Goal: Task Accomplishment & Management: Use online tool/utility

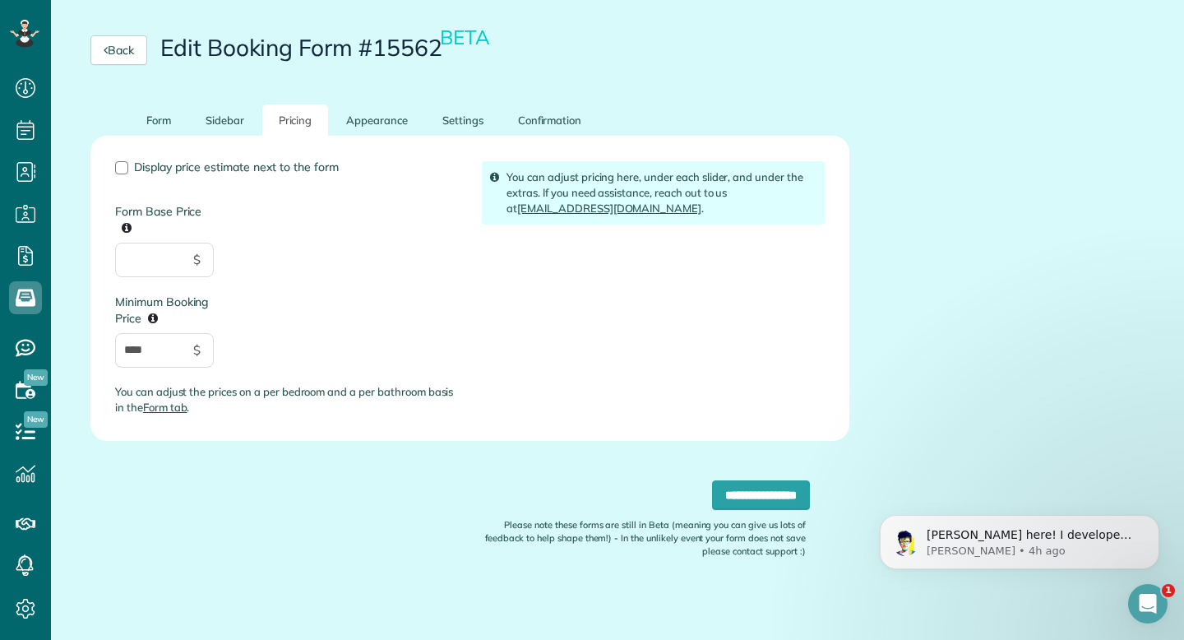
scroll to position [160, 0]
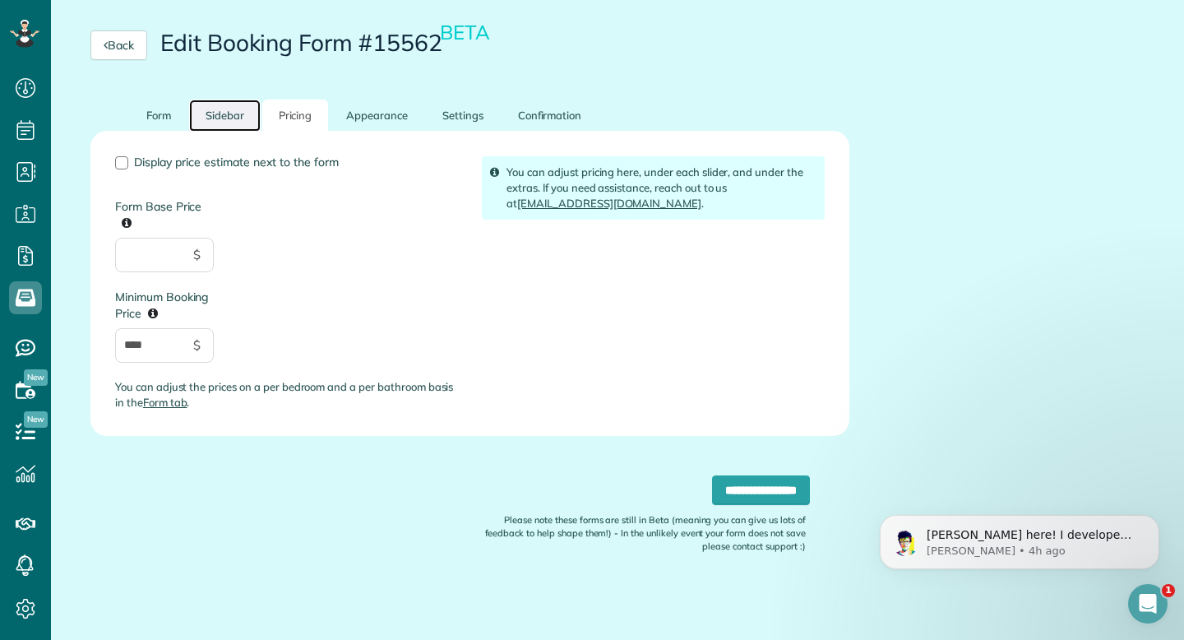
click at [225, 123] on link "Sidebar" at bounding box center [225, 116] width 72 height 32
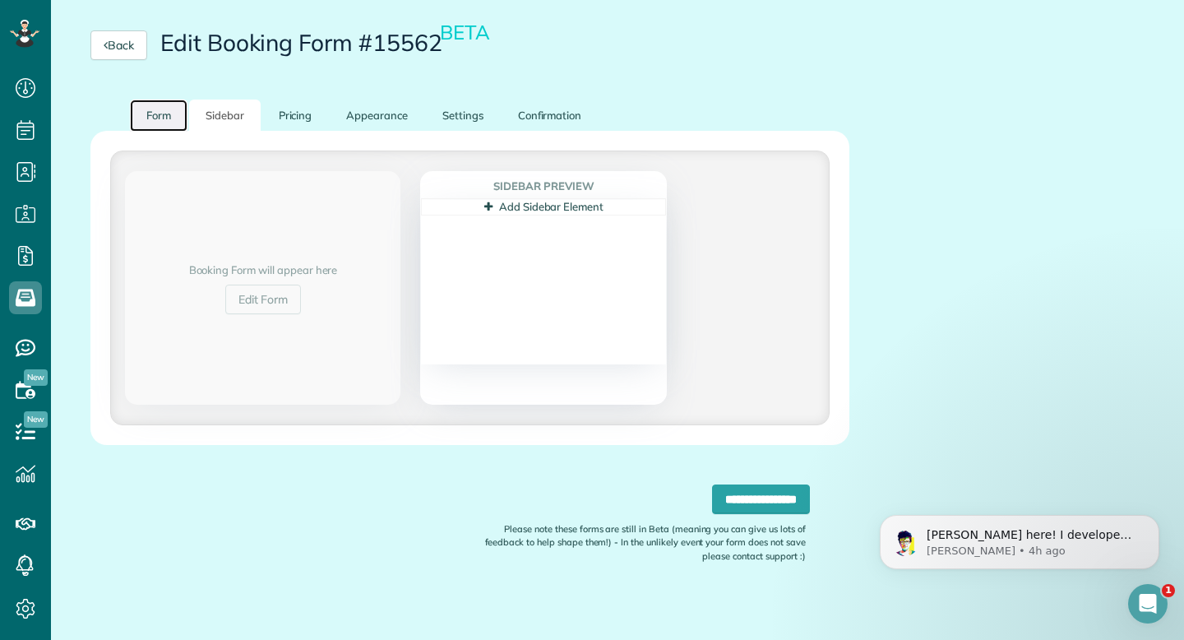
click at [171, 109] on link "Form" at bounding box center [159, 116] width 58 height 32
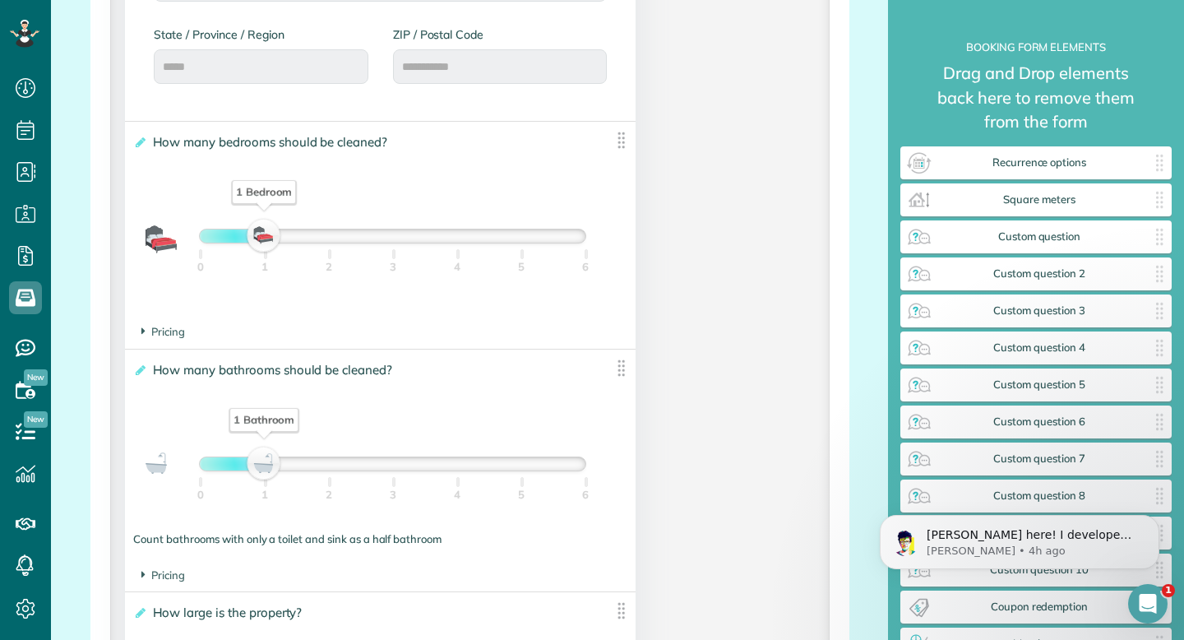
scroll to position [1082, 0]
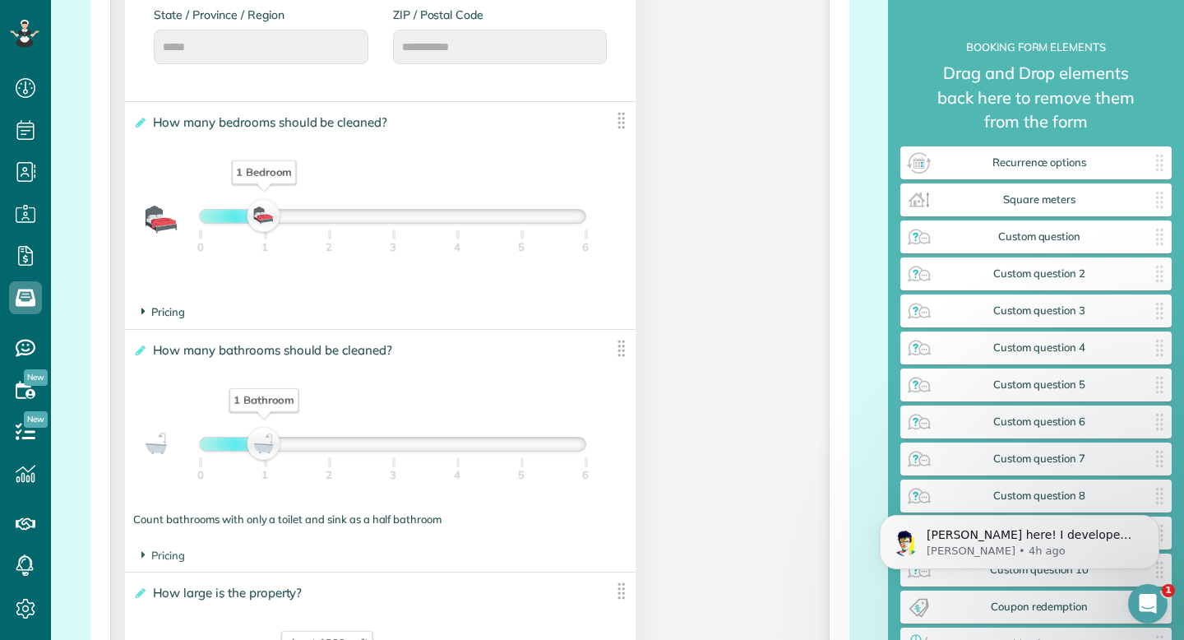
click at [174, 314] on span "Pricing" at bounding box center [163, 311] width 44 height 13
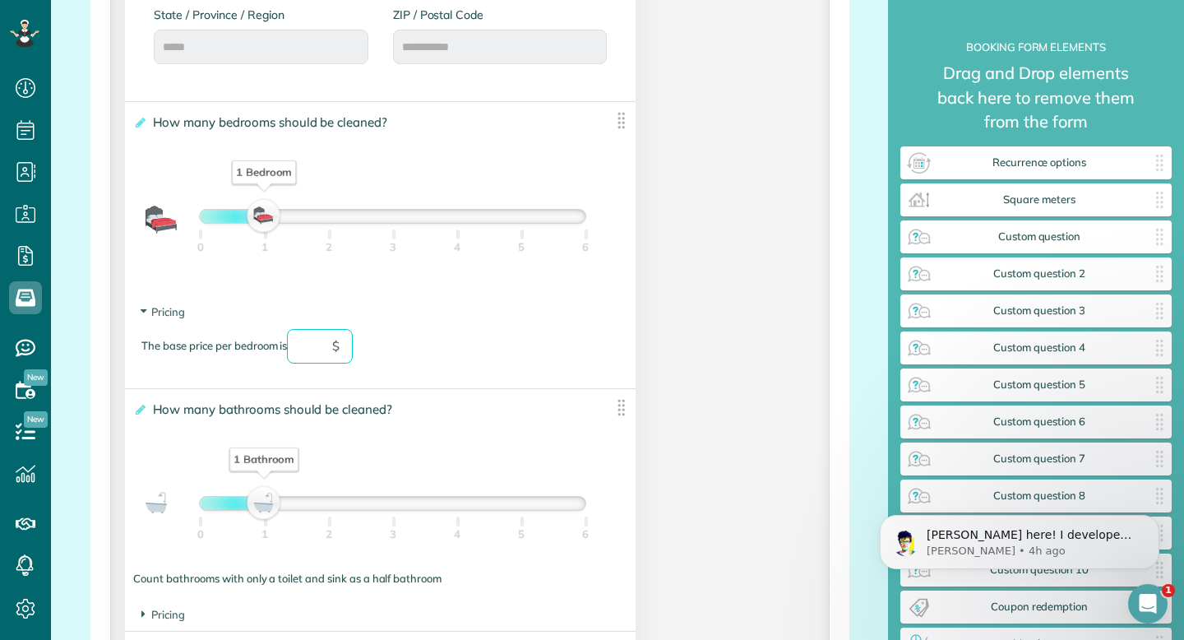
click at [318, 352] on input "text" at bounding box center [320, 346] width 66 height 35
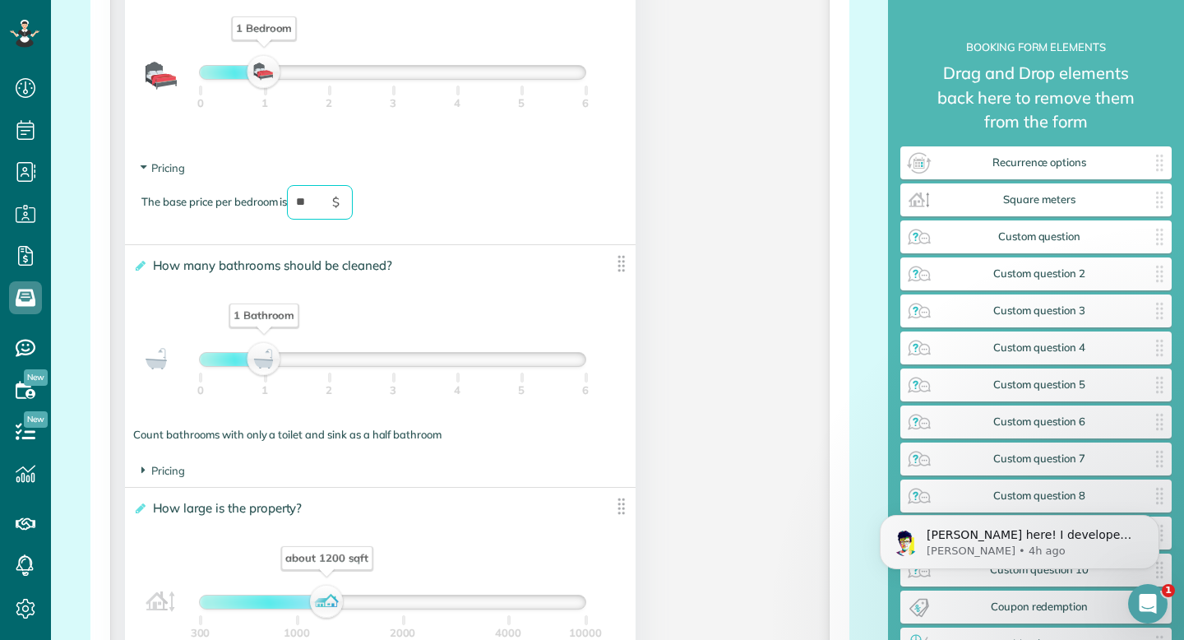
scroll to position [1226, 0]
click at [164, 476] on span "Pricing" at bounding box center [163, 469] width 44 height 13
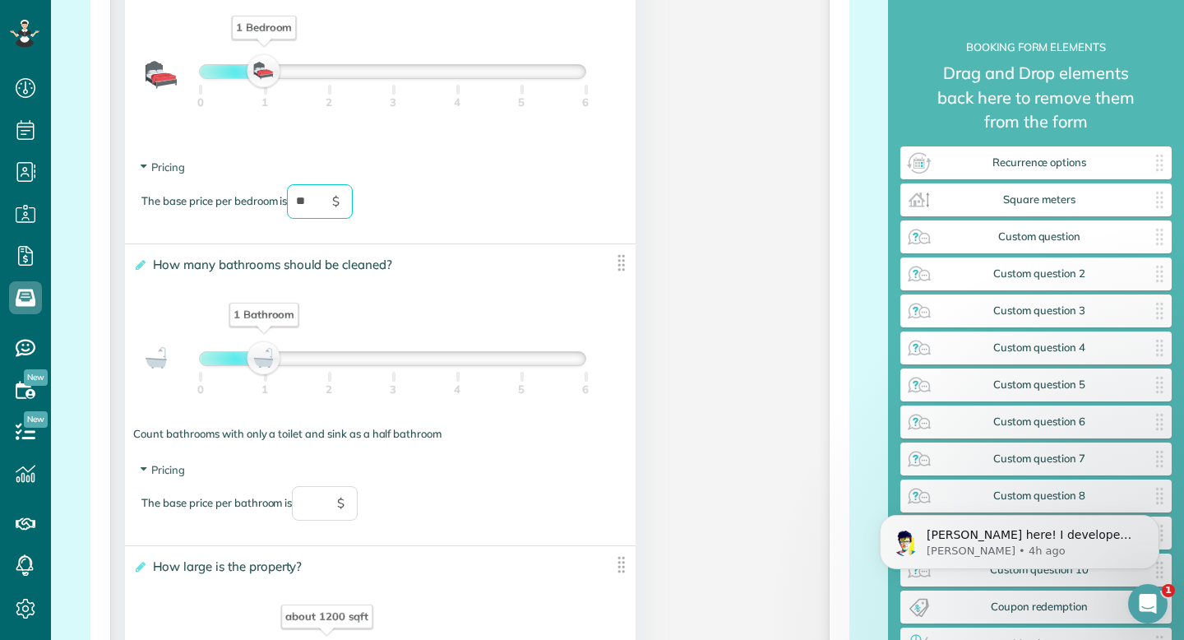
type input "**"
click at [304, 508] on input "text" at bounding box center [325, 503] width 66 height 35
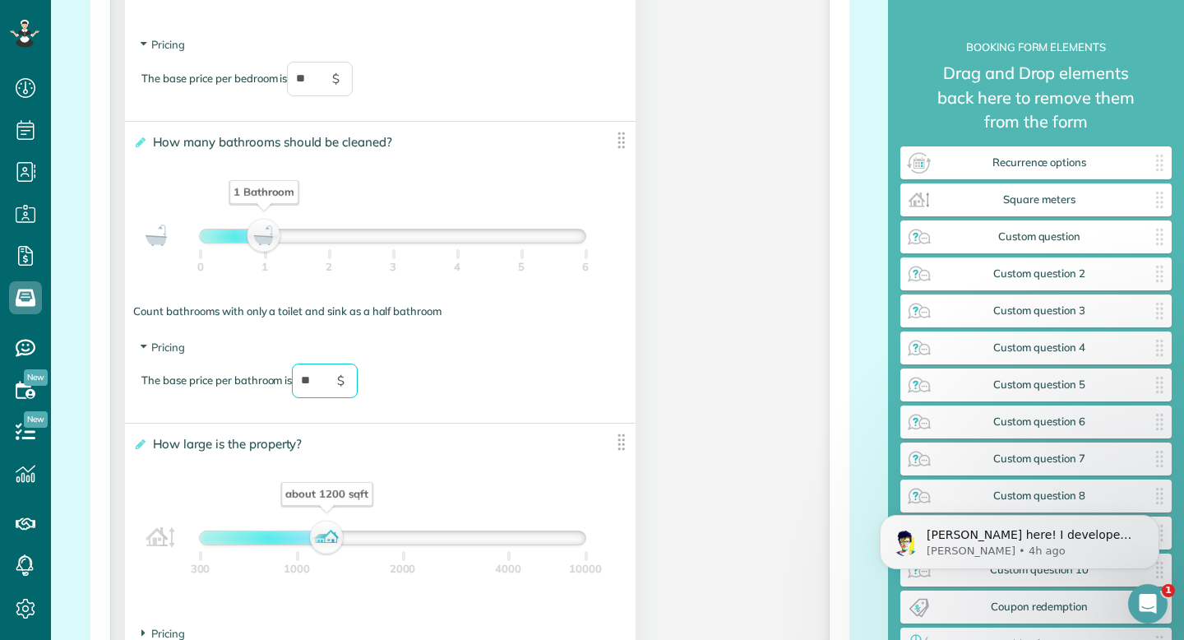
scroll to position [1372, 0]
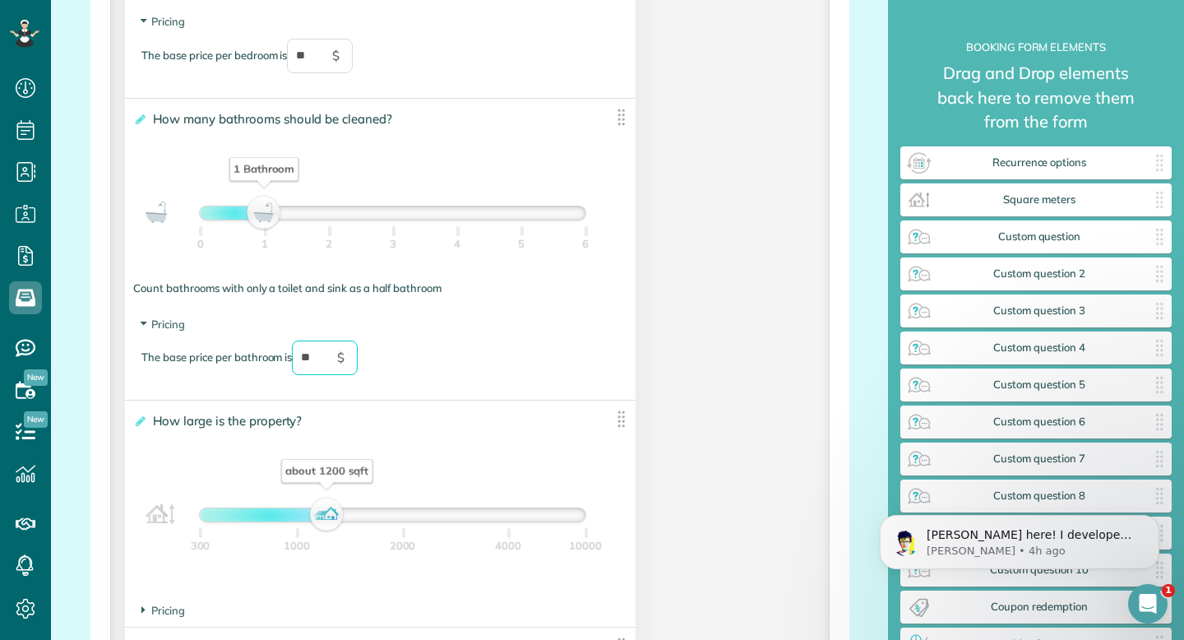
type input "**"
drag, startPoint x: 266, startPoint y: 213, endPoint x: 319, endPoint y: 216, distance: 53.5
click at [320, 218] on div "2 Bathrooms" at bounding box center [329, 213] width 28 height 23
click at [323, 367] on input "**" at bounding box center [325, 358] width 66 height 35
drag, startPoint x: 330, startPoint y: 222, endPoint x: 276, endPoint y: 212, distance: 54.4
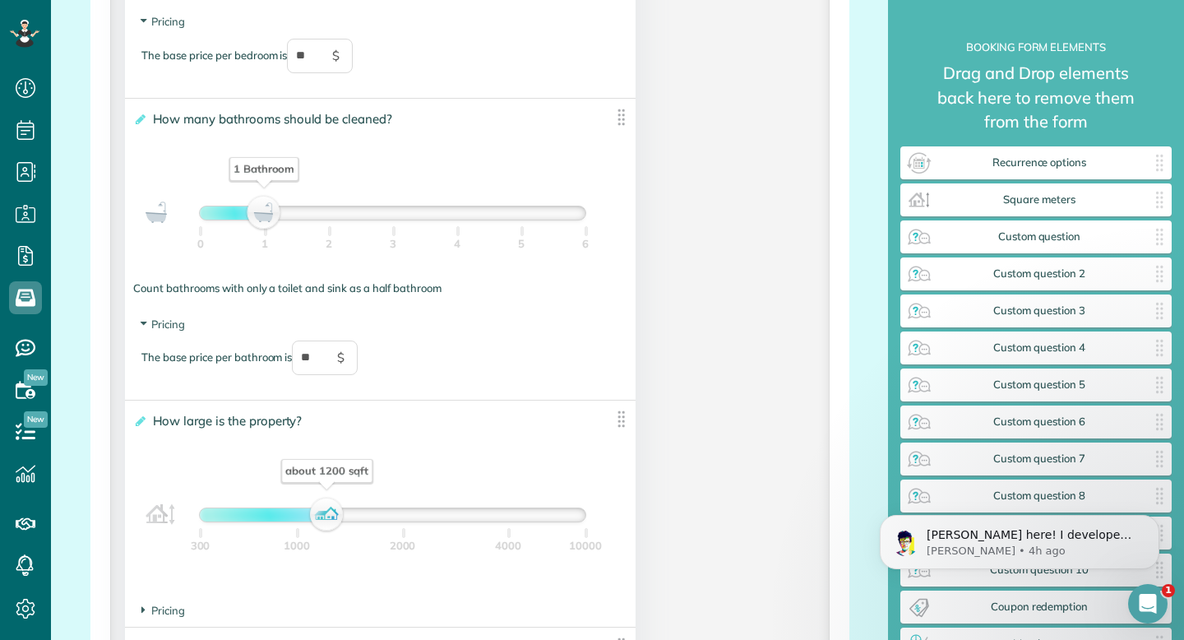
click at [271, 213] on div "1 Bathroom" at bounding box center [265, 213] width 28 height 23
click at [586, 339] on section "Pricing The base price per bathroom is ** $" at bounding box center [380, 354] width 478 height 75
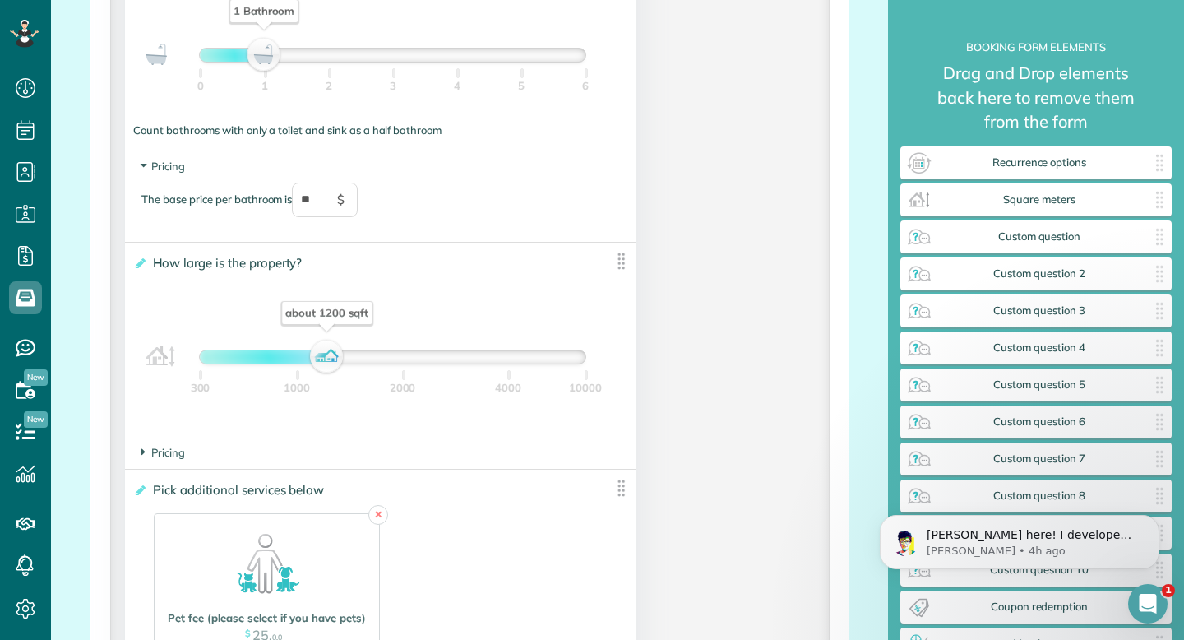
scroll to position [1560, 0]
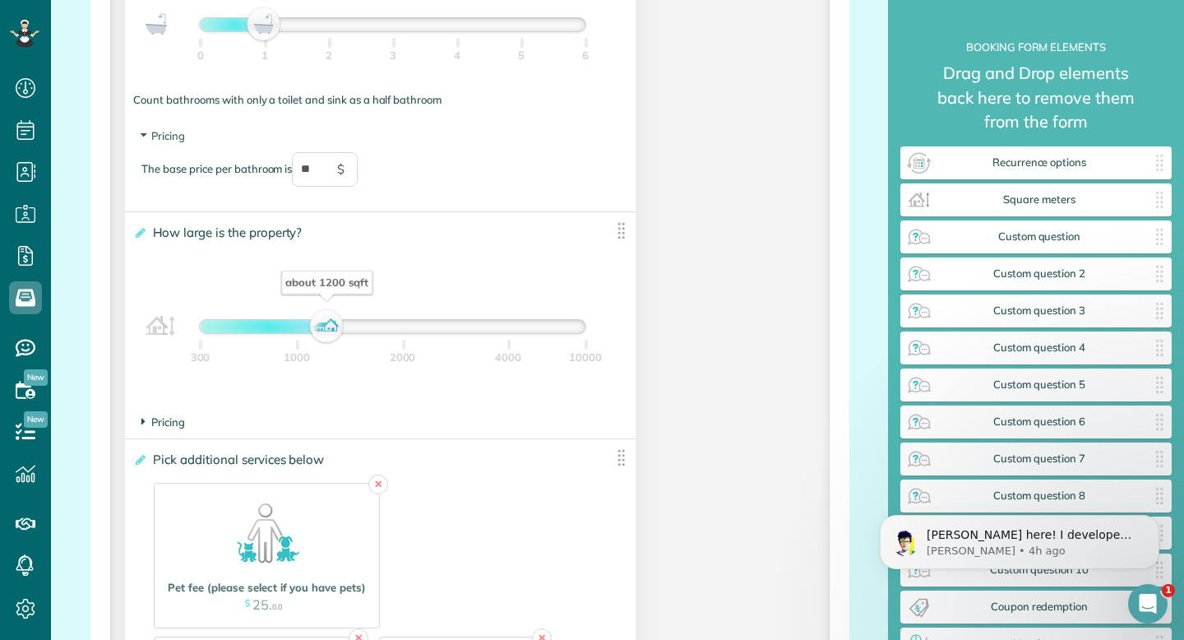
click at [160, 429] on span "Pricing" at bounding box center [163, 421] width 44 height 13
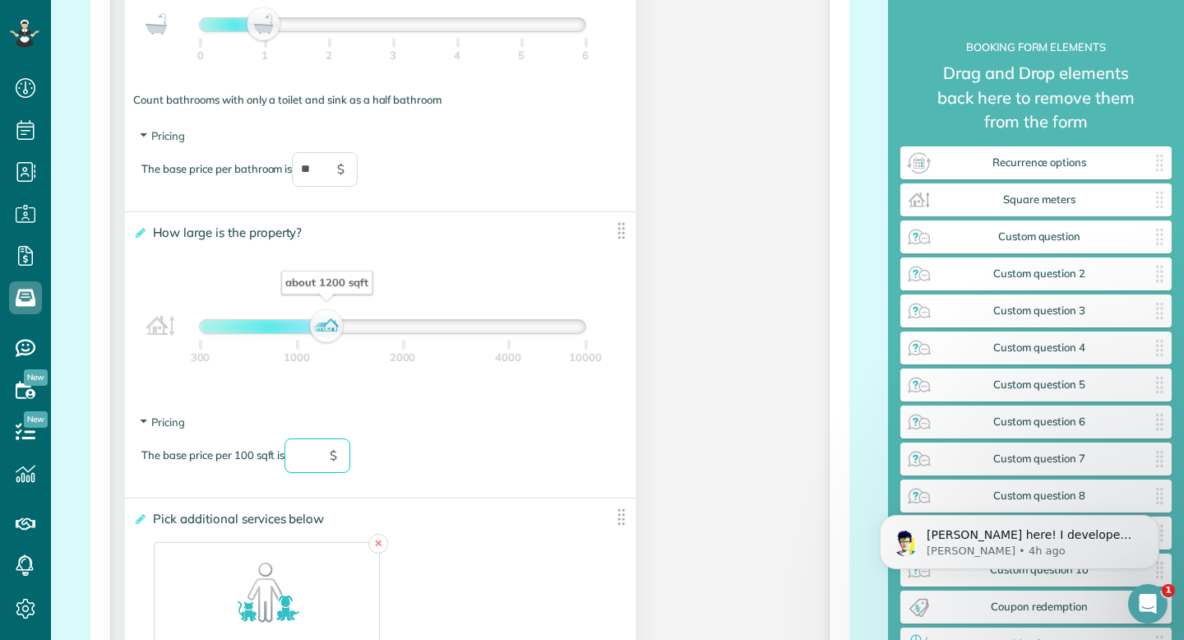
click at [311, 455] on input "text" at bounding box center [318, 455] width 66 height 35
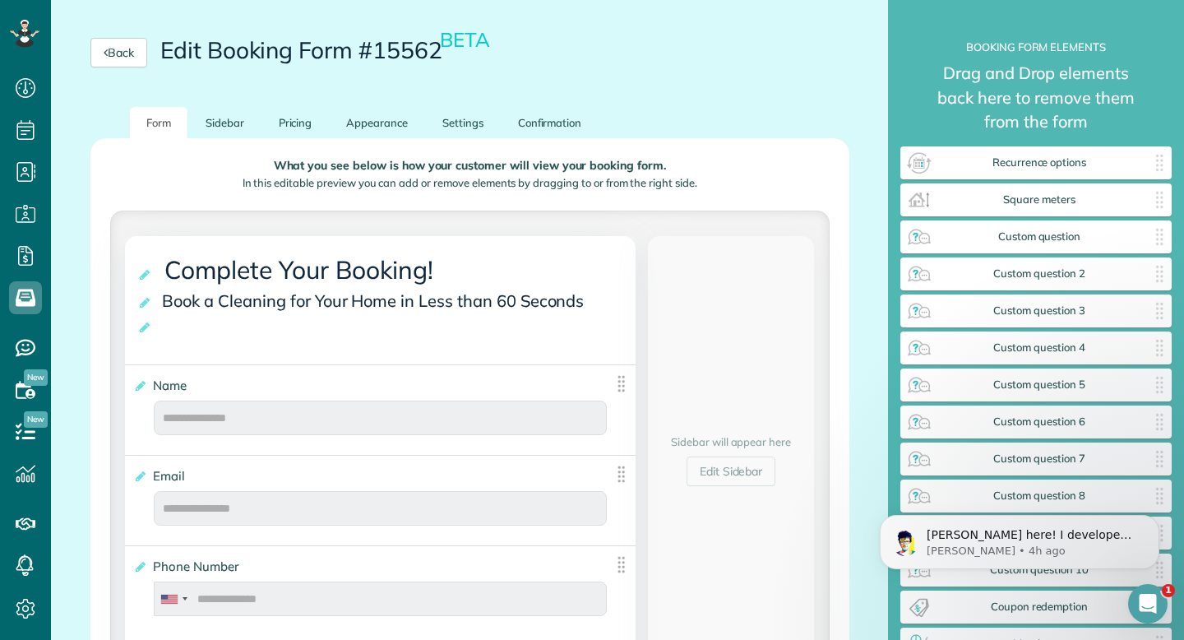
scroll to position [148, 0]
